Goal: Task Accomplishment & Management: Manage orders

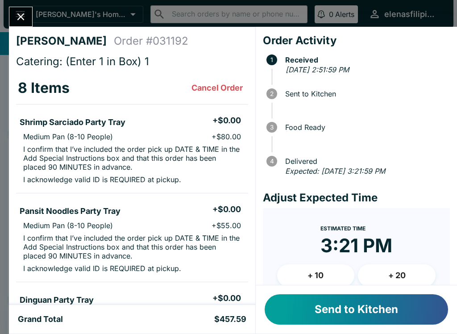
scroll to position [0, 0]
click at [308, 309] on button "Send to Kitchen" at bounding box center [356, 309] width 183 height 30
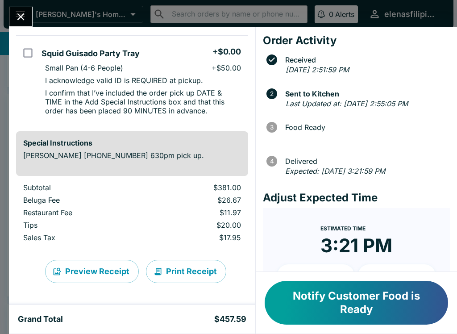
scroll to position [703, 0]
click at [22, 5] on div "[PERSON_NAME] Order # 031192 Catering: (Enter 1 in Box) 1 8 Items Shrimp Sarcia…" at bounding box center [228, 167] width 457 height 334
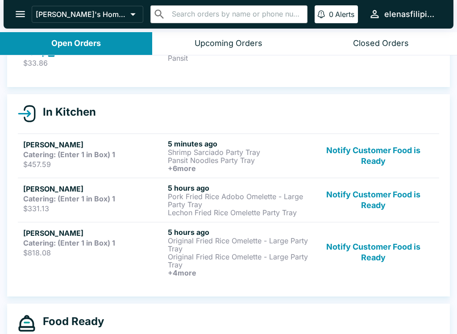
click at [212, 46] on div "Upcoming Orders" at bounding box center [229, 43] width 68 height 10
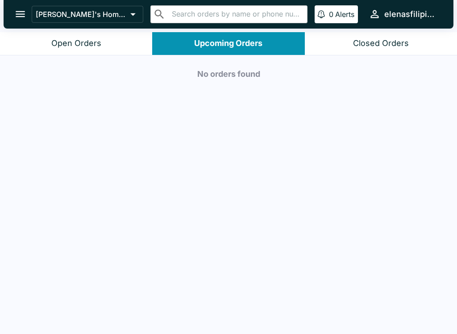
click at [42, 45] on button "Open Orders" at bounding box center [76, 43] width 152 height 23
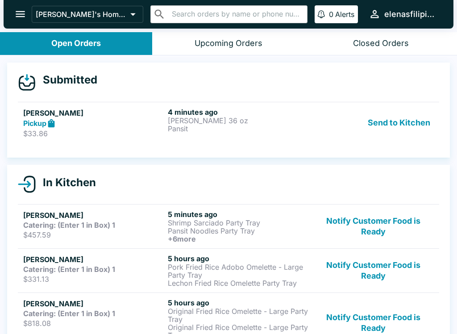
click at [351, 127] on div "Send to Kitchen" at bounding box center [373, 123] width 121 height 31
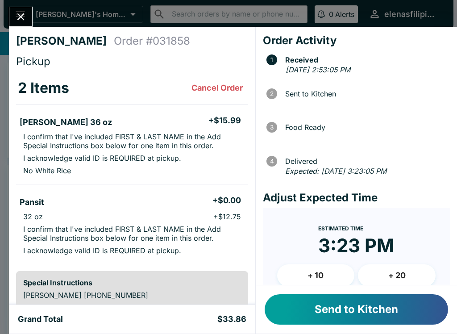
click at [312, 313] on button "Send to Kitchen" at bounding box center [356, 309] width 183 height 30
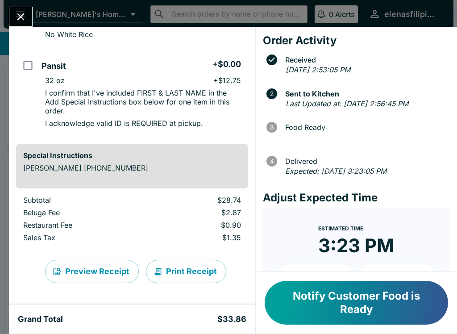
scroll to position [145, 0]
click at [16, 14] on icon "Close" at bounding box center [21, 17] width 12 height 12
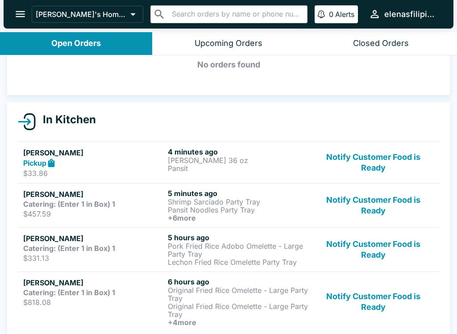
scroll to position [51, 0]
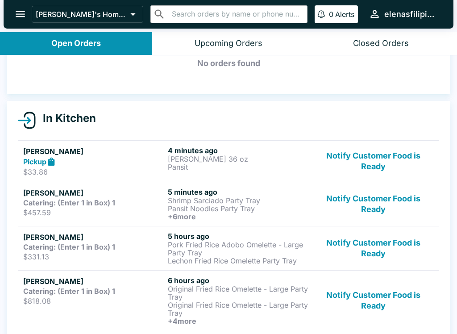
click at [275, 203] on p "Shrimp Sarciado Party Tray" at bounding box center [238, 200] width 141 height 8
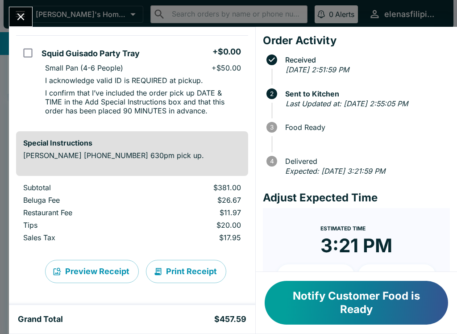
scroll to position [703, 0]
click at [17, 13] on icon "Close" at bounding box center [21, 17] width 12 height 12
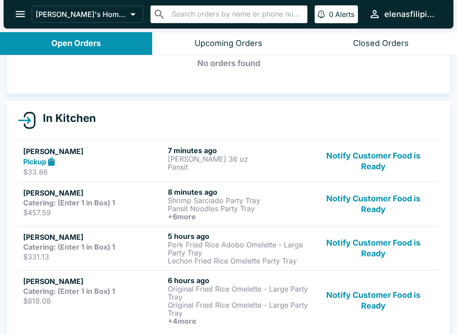
click at [51, 148] on h5 "[PERSON_NAME]" at bounding box center [93, 151] width 141 height 11
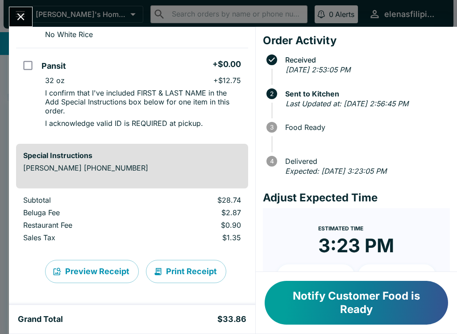
scroll to position [145, 0]
click at [17, 15] on icon "Close" at bounding box center [21, 17] width 12 height 12
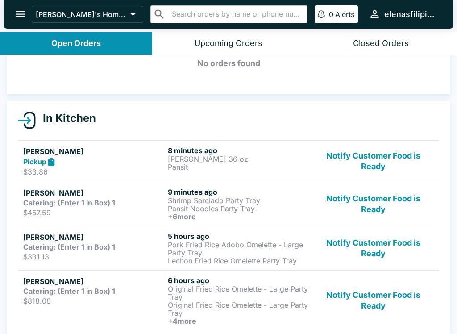
click at [18, 13] on icon "open drawer" at bounding box center [20, 14] width 12 height 12
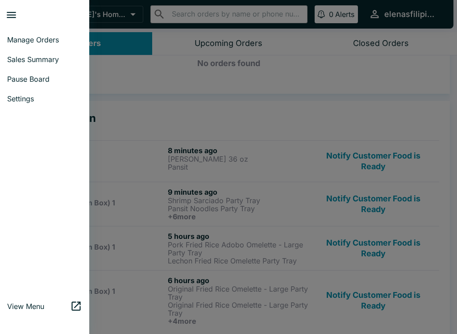
click at [18, 59] on span "Sales Summary" at bounding box center [44, 59] width 75 height 9
select select "03:00"
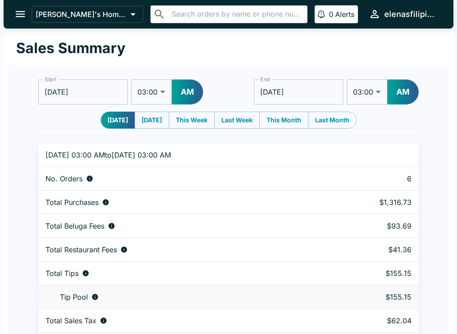
click at [13, 10] on button "open drawer" at bounding box center [20, 14] width 23 height 23
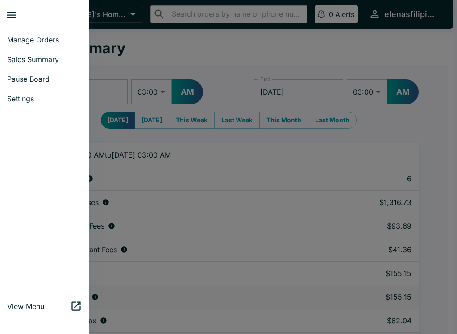
click at [12, 62] on span "Sales Summary" at bounding box center [44, 59] width 75 height 9
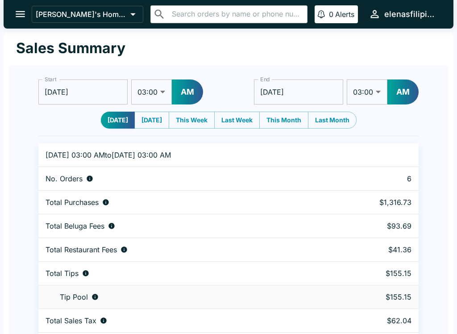
click at [13, 15] on button "open drawer" at bounding box center [20, 14] width 23 height 23
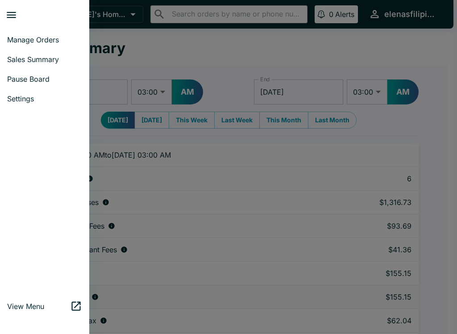
click at [12, 43] on span "Manage Orders" at bounding box center [44, 39] width 75 height 9
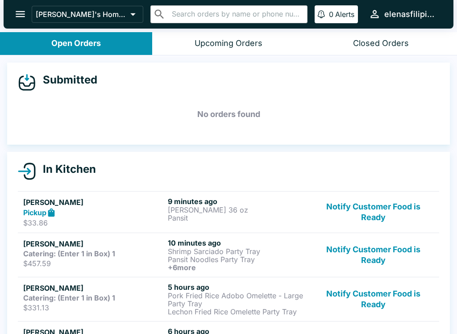
click at [28, 212] on strong "Pickup" at bounding box center [34, 212] width 23 height 9
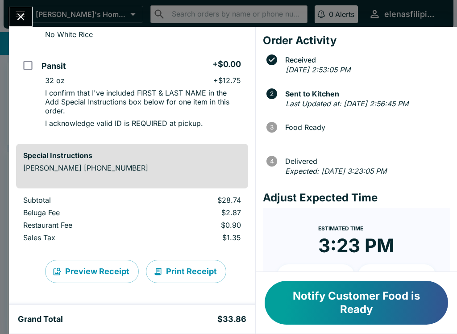
scroll to position [145, 0]
click at [17, 13] on icon "Close" at bounding box center [21, 17] width 12 height 12
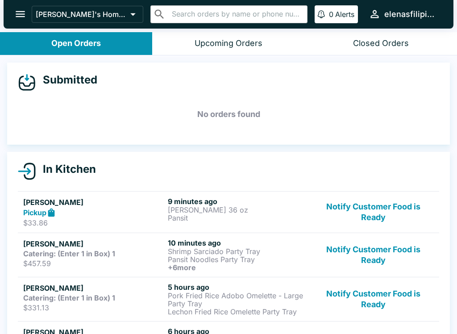
click at [34, 257] on strong "Catering: (Enter 1 in Box) 1" at bounding box center [69, 253] width 92 height 9
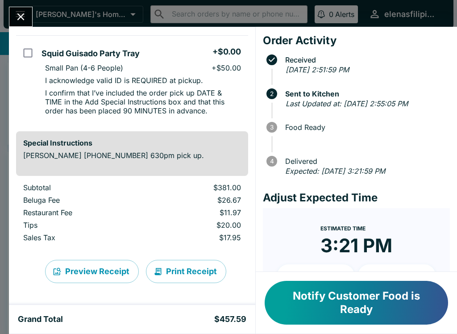
scroll to position [703, 0]
click at [19, 16] on icon "Close" at bounding box center [21, 17] width 12 height 12
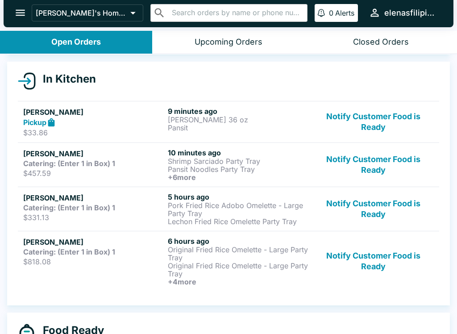
scroll to position [91, 0]
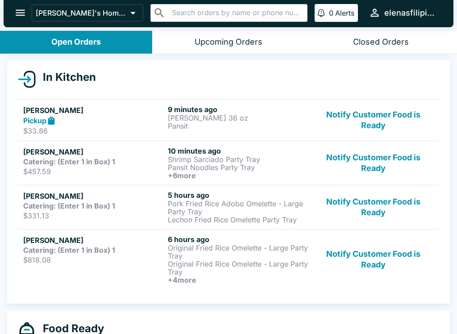
click at [33, 200] on h5 "[PERSON_NAME]" at bounding box center [93, 196] width 141 height 11
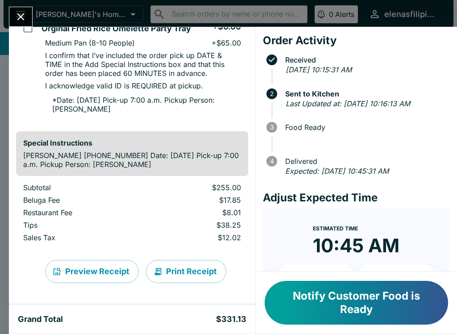
scroll to position [343, 0]
click at [19, 16] on icon "Close" at bounding box center [21, 17] width 12 height 12
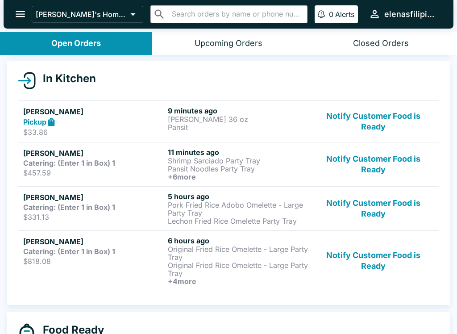
click at [33, 245] on h5 "[PERSON_NAME]" at bounding box center [93, 241] width 141 height 11
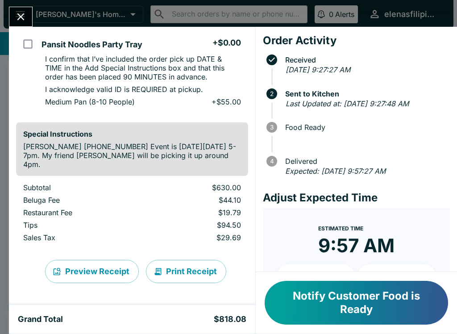
scroll to position [693, 0]
click at [17, 17] on icon "Close" at bounding box center [21, 17] width 12 height 12
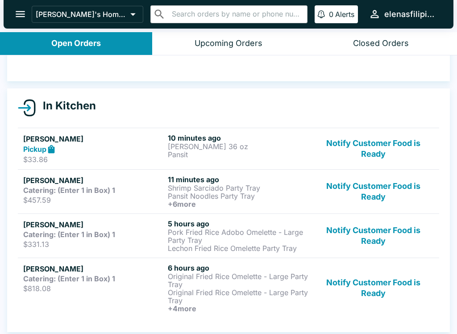
scroll to position [63, 0]
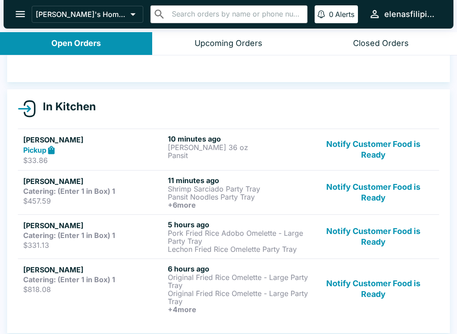
click at [335, 43] on button "Closed Orders" at bounding box center [381, 43] width 152 height 23
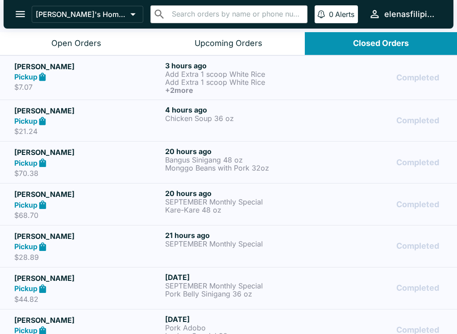
click at [129, 125] on div "Pickup" at bounding box center [87, 121] width 147 height 10
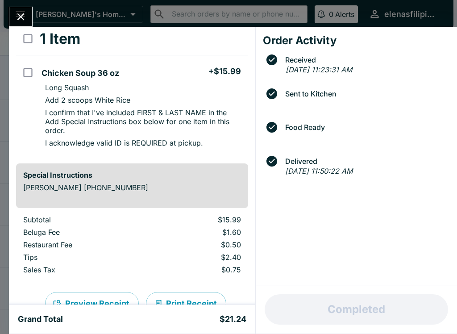
scroll to position [49, 0]
click at [22, 8] on button "Close" at bounding box center [20, 16] width 23 height 19
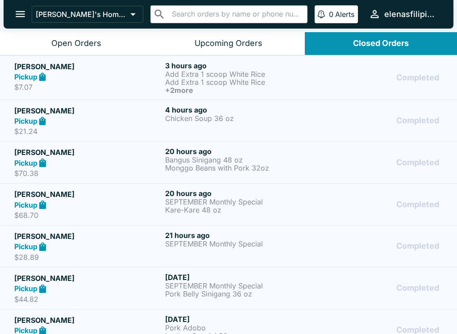
click at [29, 13] on button "open drawer" at bounding box center [20, 14] width 23 height 23
click at [18, 13] on icon "open drawer" at bounding box center [20, 14] width 12 height 12
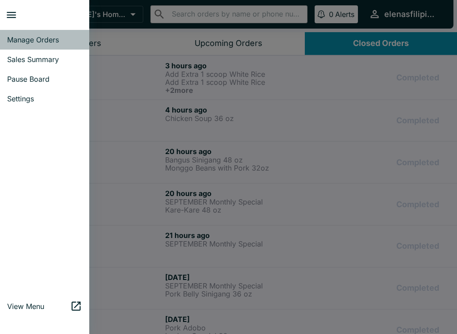
click at [22, 32] on link "Manage Orders" at bounding box center [44, 40] width 89 height 20
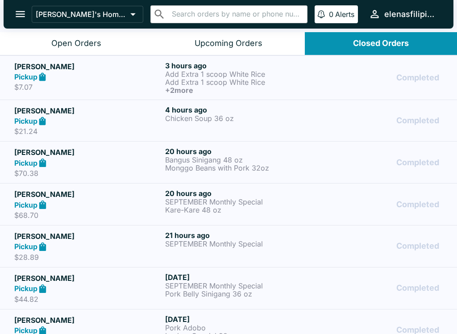
click at [60, 41] on div "Open Orders" at bounding box center [76, 43] width 50 height 10
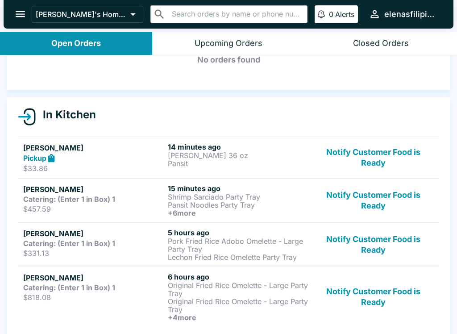
scroll to position [58, 0]
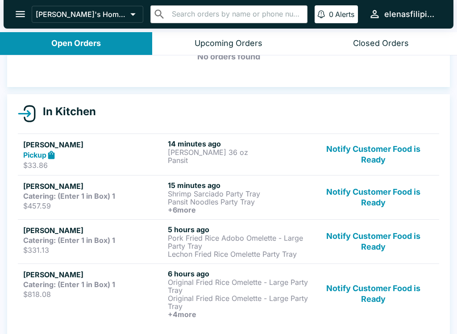
click at [360, 158] on button "Notify Customer Food is Ready" at bounding box center [373, 154] width 121 height 31
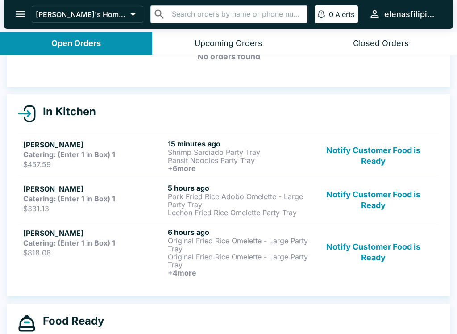
click at [17, 12] on icon "open drawer" at bounding box center [20, 14] width 9 height 6
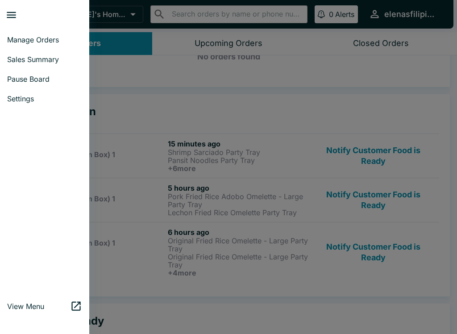
click at [13, 58] on span "Sales Summary" at bounding box center [44, 59] width 75 height 9
select select "03:00"
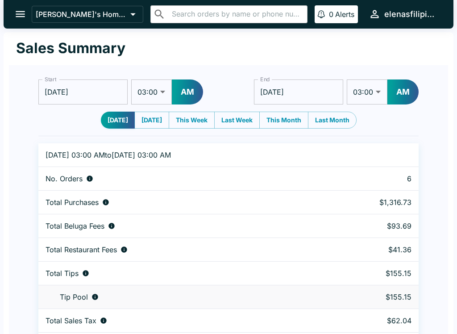
scroll to position [2, 0]
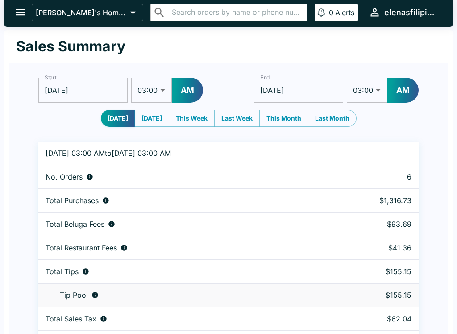
click at [14, 10] on button "open drawer" at bounding box center [20, 12] width 23 height 23
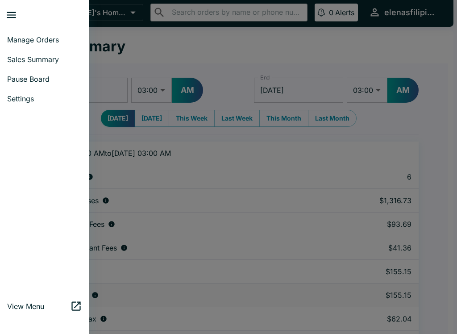
click at [11, 35] on span "Manage Orders" at bounding box center [44, 39] width 75 height 9
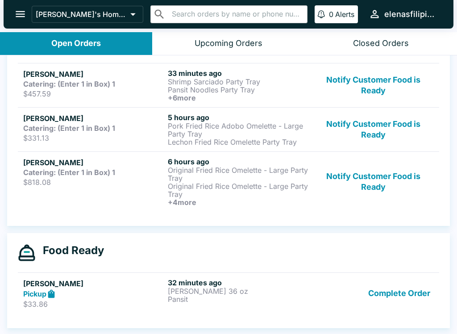
scroll to position [128, 0]
click at [38, 87] on strong "Catering: (Enter 1 in Box) 1" at bounding box center [69, 83] width 92 height 9
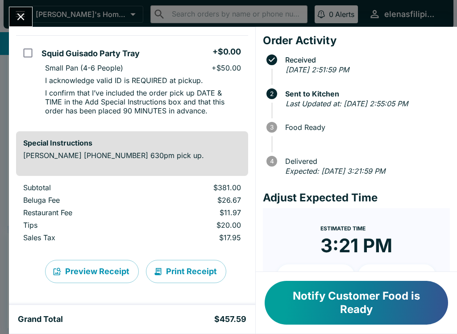
scroll to position [703, 0]
click at [16, 15] on icon "Close" at bounding box center [21, 17] width 12 height 12
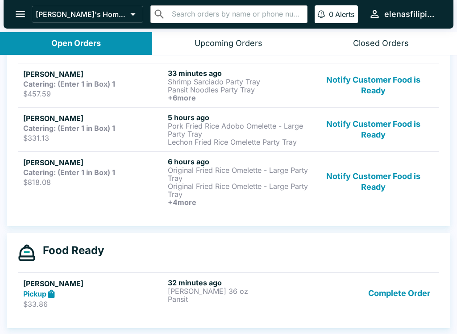
click at [29, 135] on p "$331.13" at bounding box center [93, 137] width 141 height 9
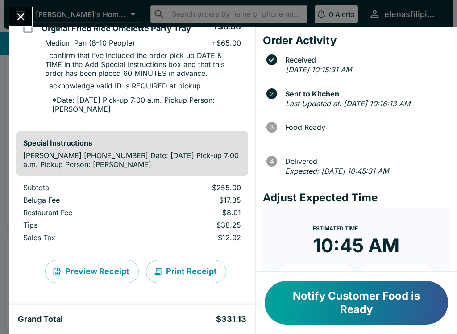
scroll to position [343, 0]
click at [16, 11] on icon "Close" at bounding box center [21, 17] width 12 height 12
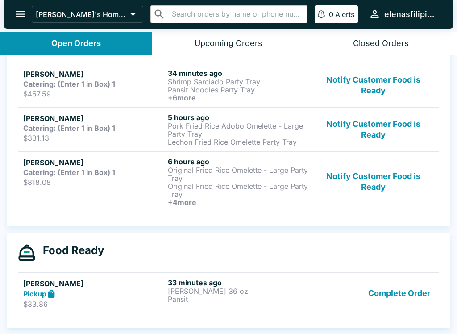
click at [33, 177] on div "[PERSON_NAME] Catering: (Enter 1 in Box) 1 $818.08" at bounding box center [93, 181] width 141 height 49
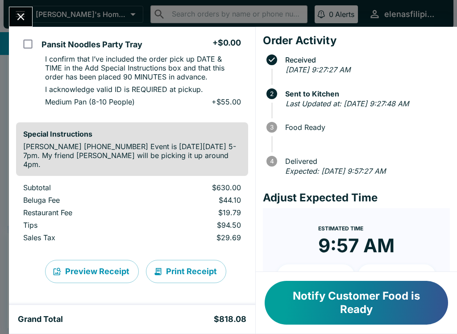
scroll to position [693, 0]
click at [20, 3] on div "[PERSON_NAME] Order # 700471 Catering: (Enter 1 in Box) 1 6 Items Original Frie…" at bounding box center [228, 167] width 457 height 334
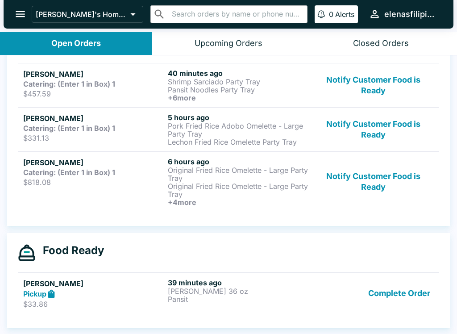
click at [365, 308] on div "Complete Order" at bounding box center [373, 293] width 121 height 31
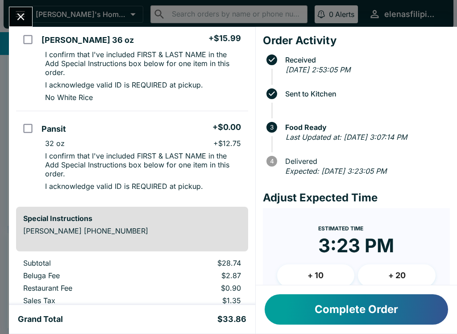
scroll to position [92, 0]
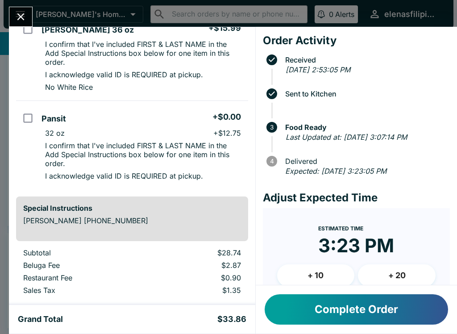
click at [316, 319] on button "Complete Order" at bounding box center [356, 309] width 183 height 30
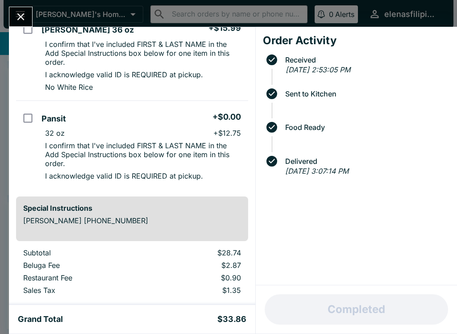
scroll to position [115, 0]
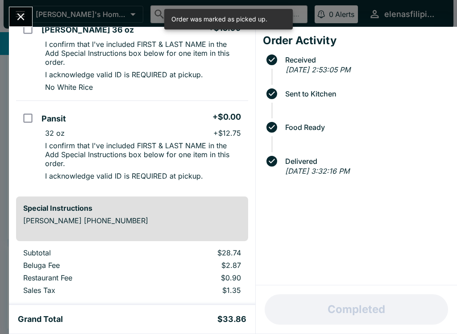
click at [16, 18] on icon "Close" at bounding box center [21, 17] width 12 height 12
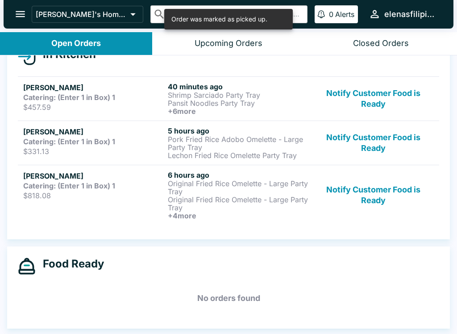
click at [30, 11] on button "open drawer" at bounding box center [20, 14] width 23 height 23
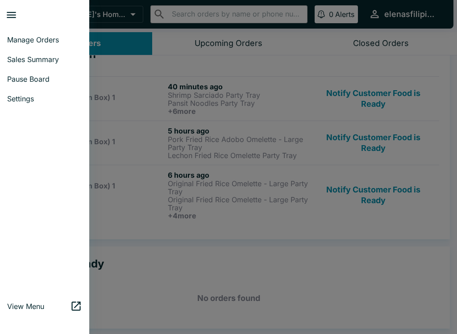
click at [28, 63] on span "Sales Summary" at bounding box center [44, 59] width 75 height 9
select select "03:00"
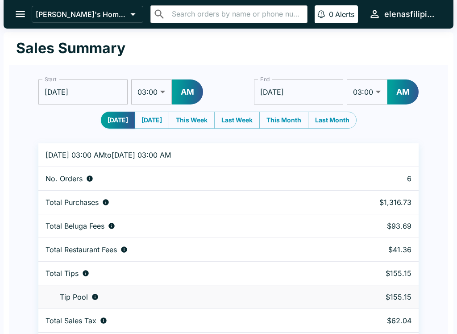
click at [20, 21] on button "open drawer" at bounding box center [20, 14] width 23 height 23
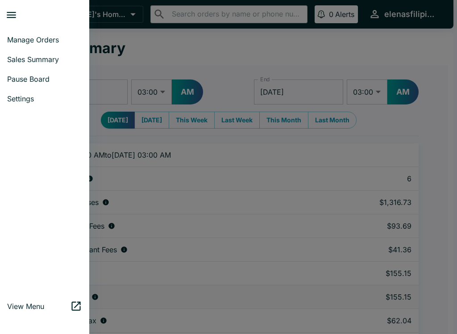
click at [16, 35] on span "Manage Orders" at bounding box center [44, 39] width 75 height 9
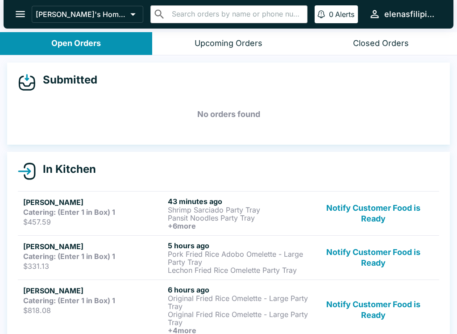
click at [40, 213] on strong "Catering: (Enter 1 in Box) 1" at bounding box center [69, 212] width 92 height 9
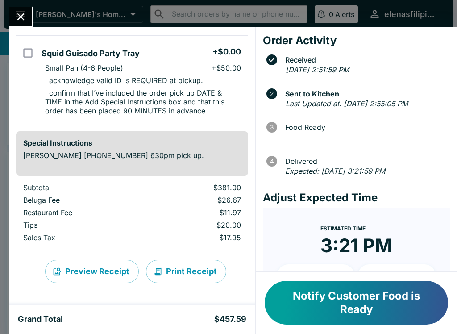
scroll to position [703, 0]
